Goal: Information Seeking & Learning: Learn about a topic

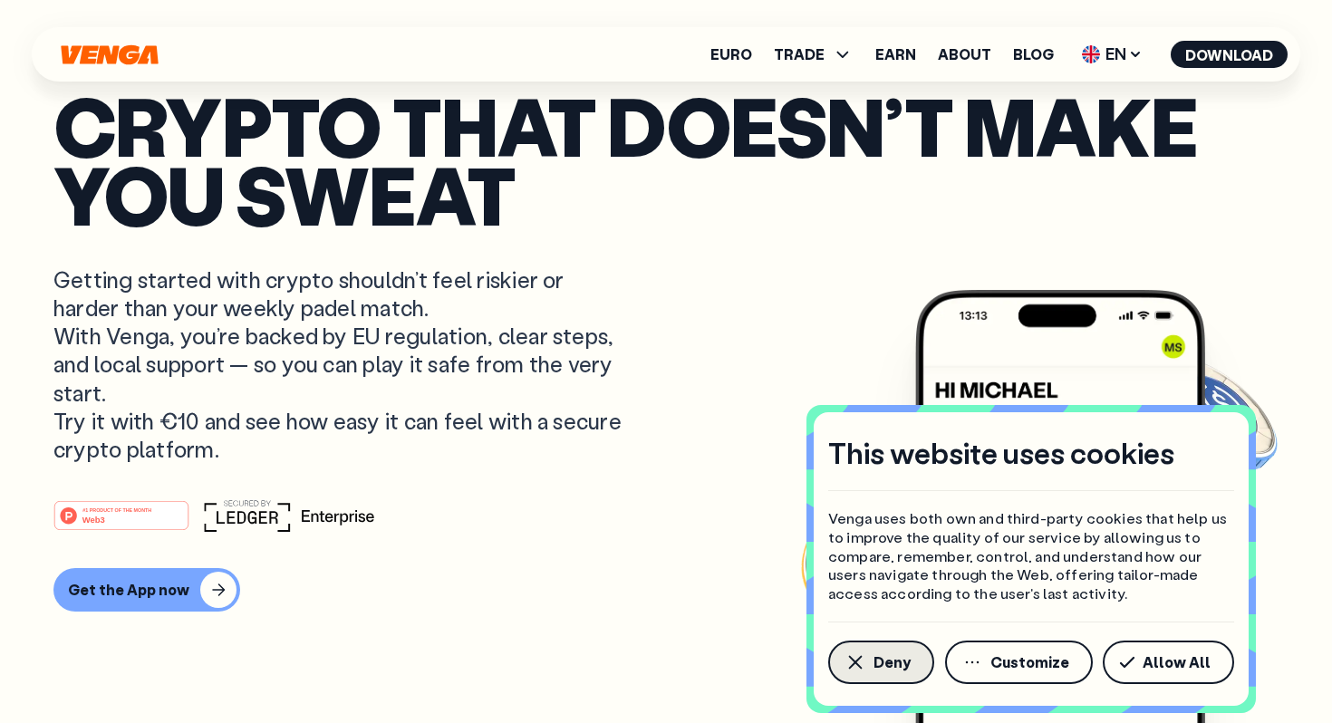
click at [905, 668] on span "Deny" at bounding box center [892, 662] width 37 height 14
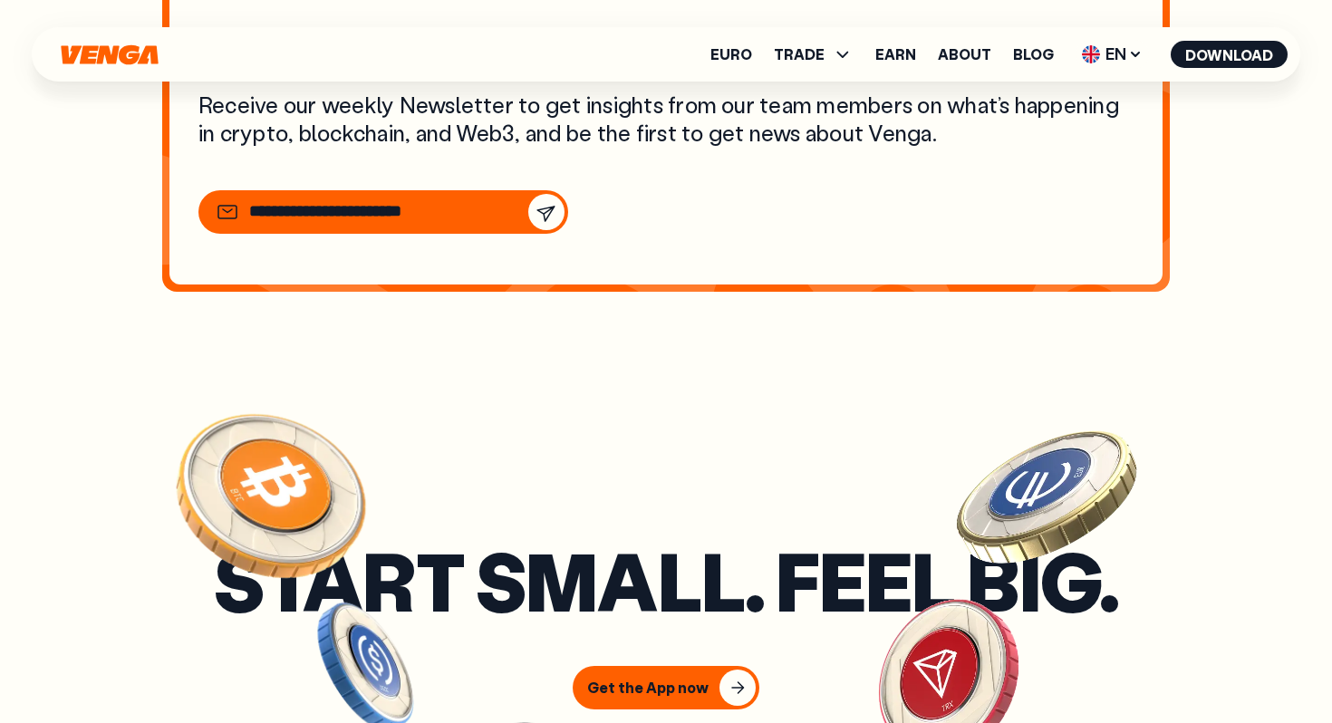
scroll to position [6279, 0]
drag, startPoint x: 739, startPoint y: 384, endPoint x: 910, endPoint y: 67, distance: 360.0
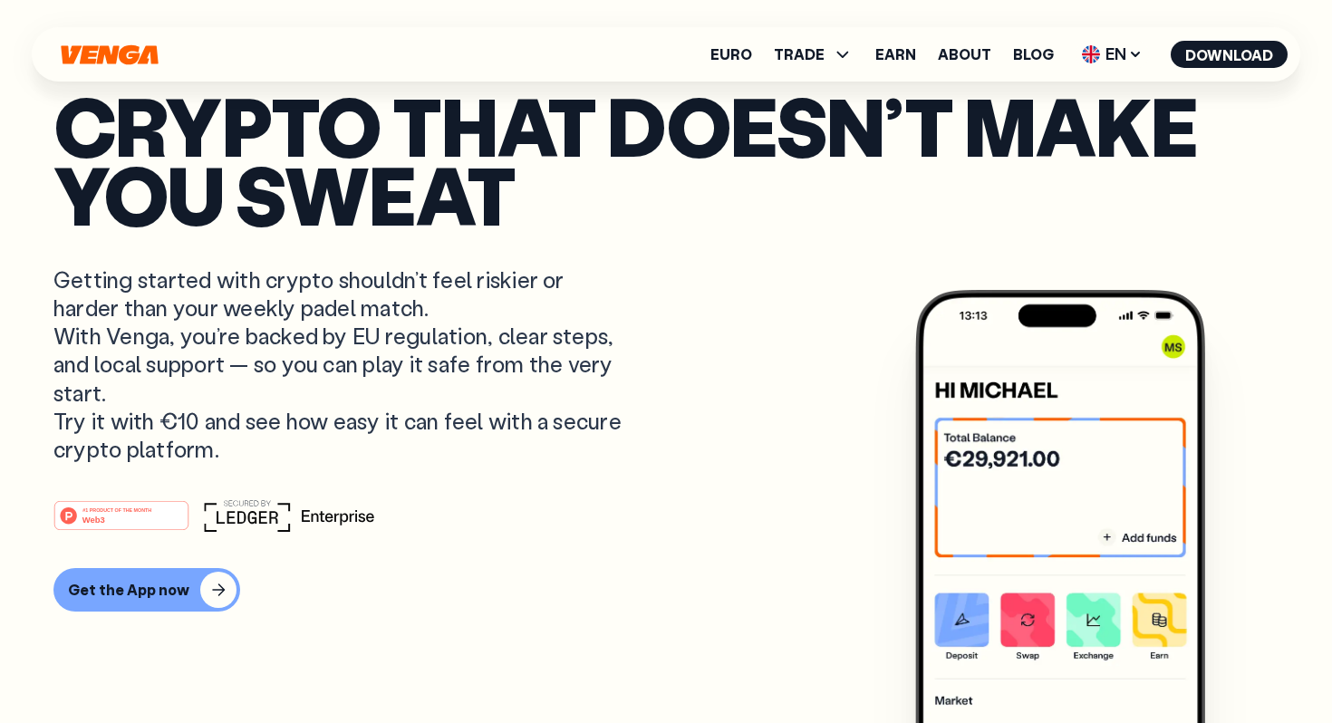
scroll to position [0, 0]
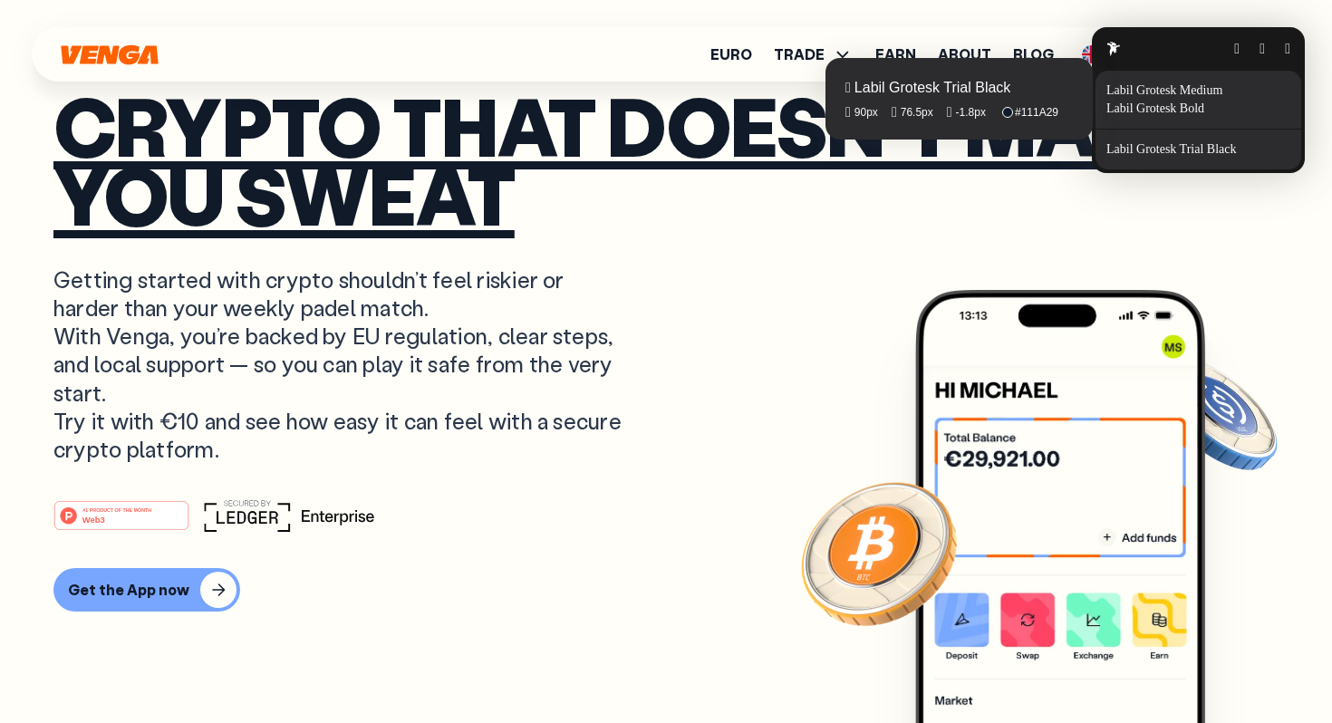
click at [855, 153] on fontsninja-text "Crypto that doesn’t make you sweat" at bounding box center [625, 160] width 1144 height 176
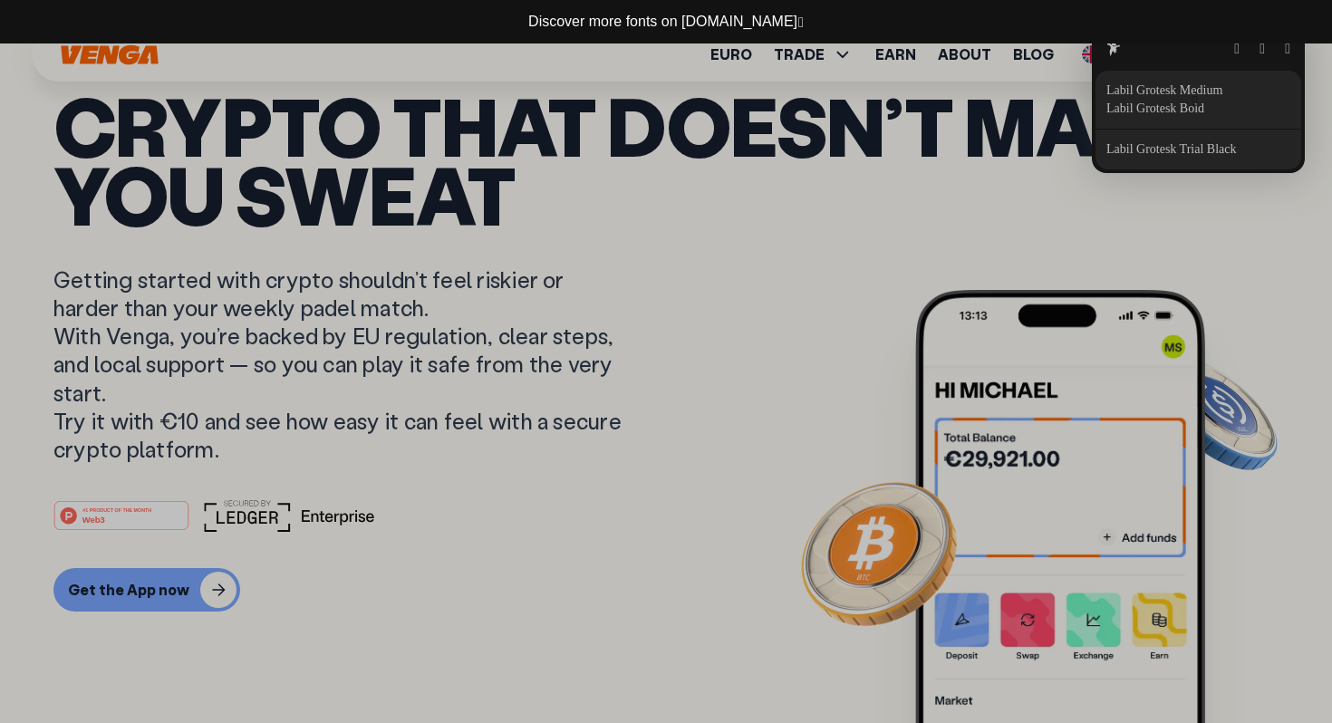
click at [1194, 101] on button "button" at bounding box center [1194, 101] width 5 height 14
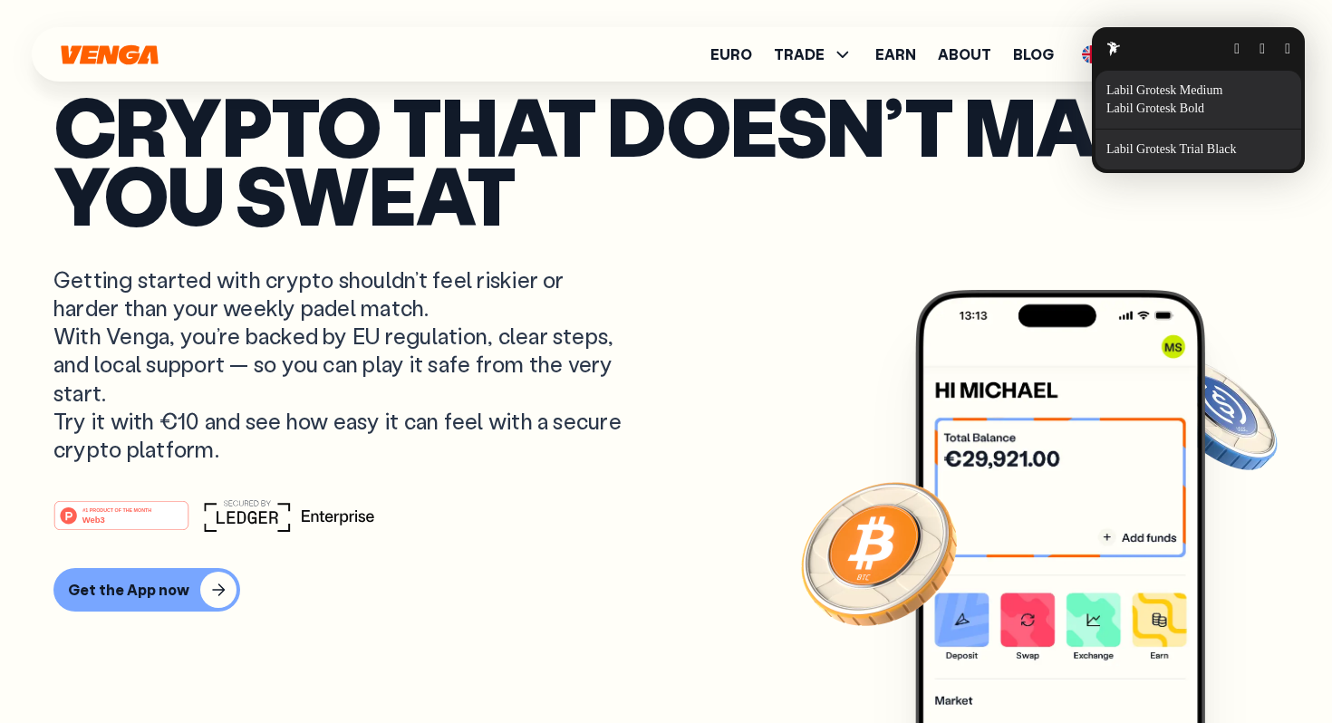
click at [1290, 42] on button "button" at bounding box center [1287, 49] width 5 height 14
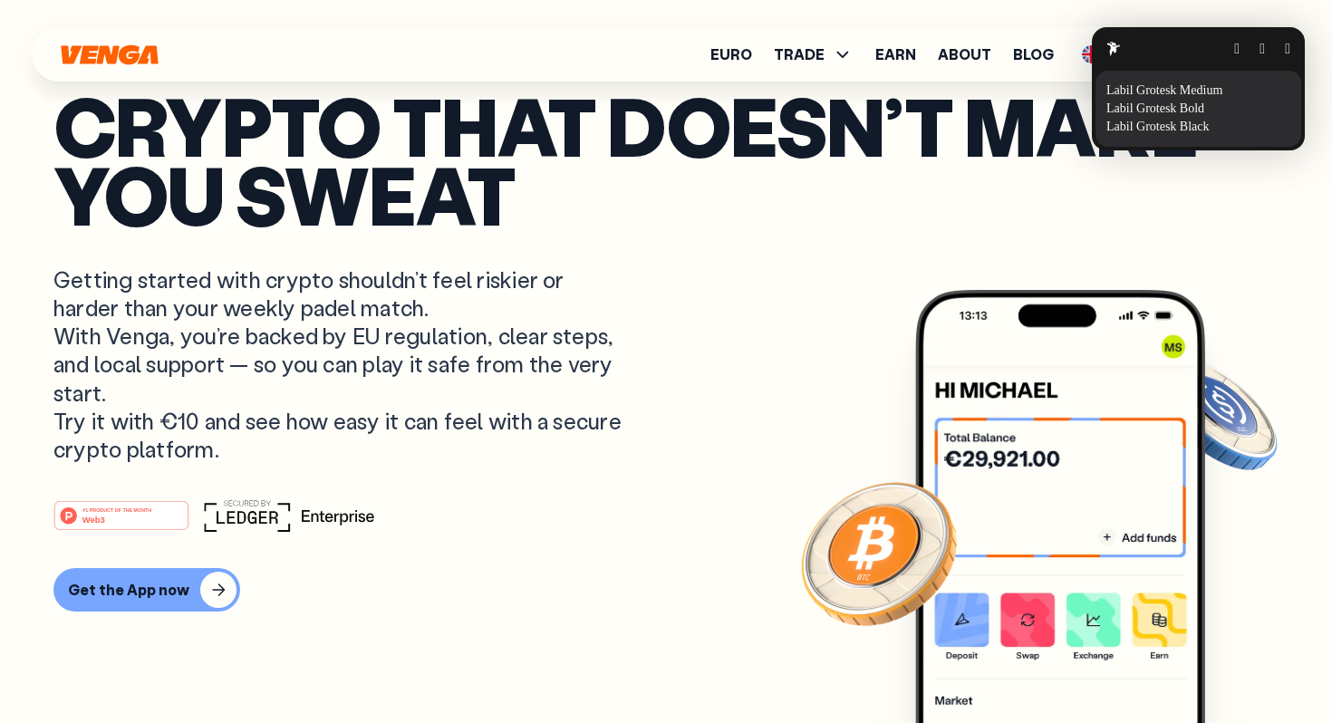
click at [1287, 42] on button "button" at bounding box center [1287, 49] width 5 height 14
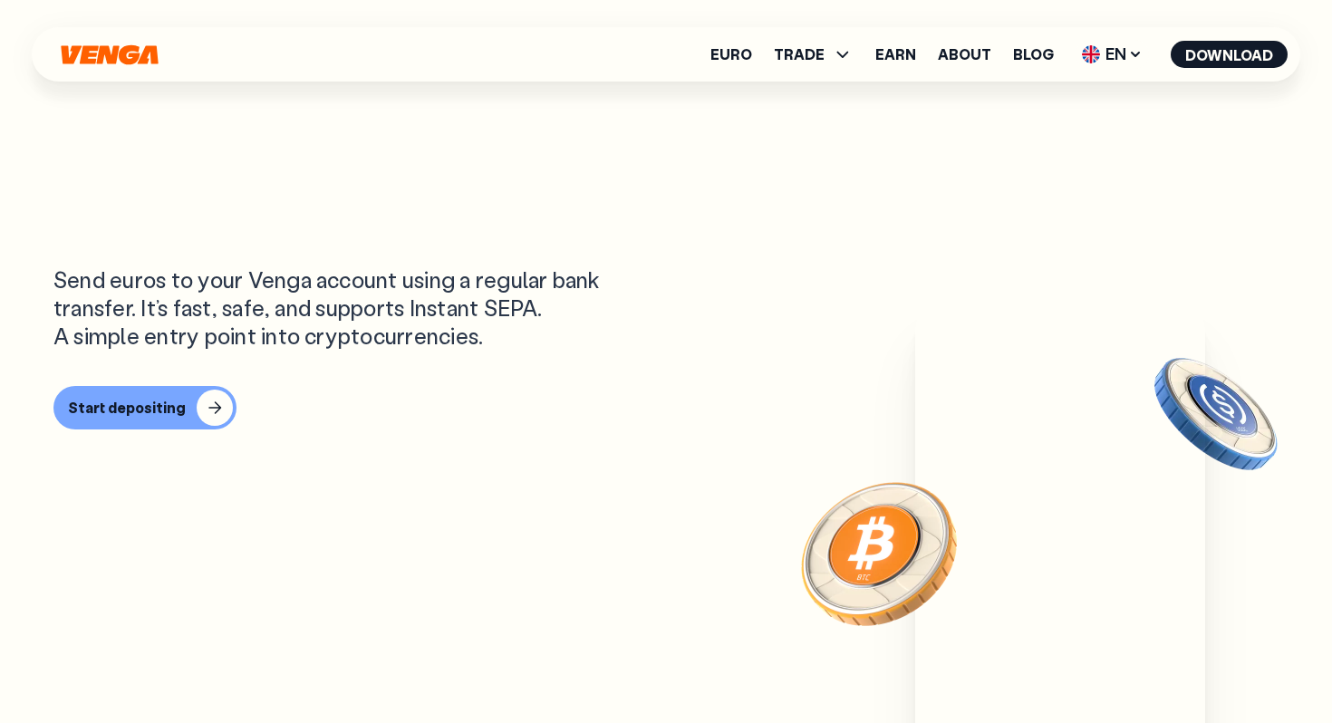
scroll to position [1095, 0]
